Goal: Information Seeking & Learning: Understand process/instructions

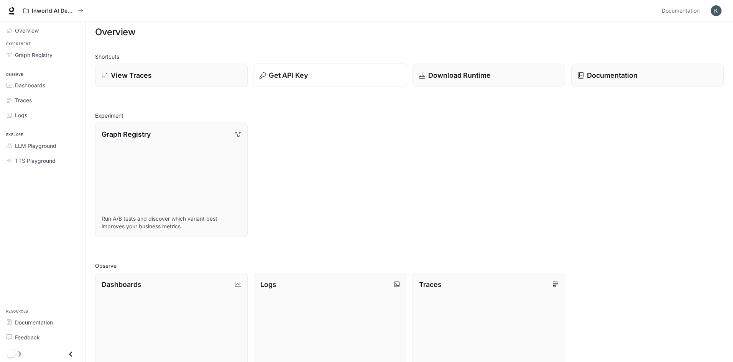
click at [290, 78] on p "Get API Key" at bounding box center [288, 75] width 39 height 10
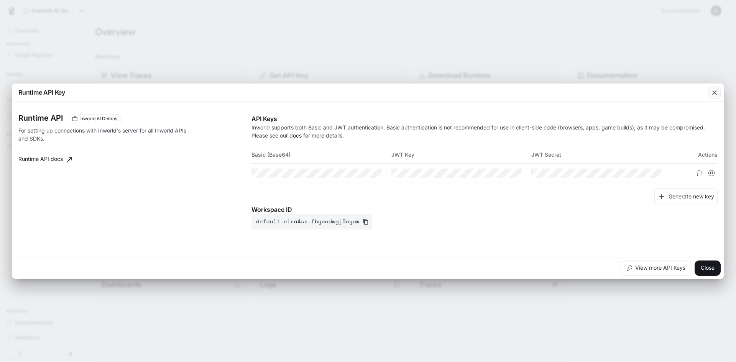
click at [716, 93] on icon "button" at bounding box center [715, 93] width 8 height 8
